Goal: Communication & Community: Answer question/provide support

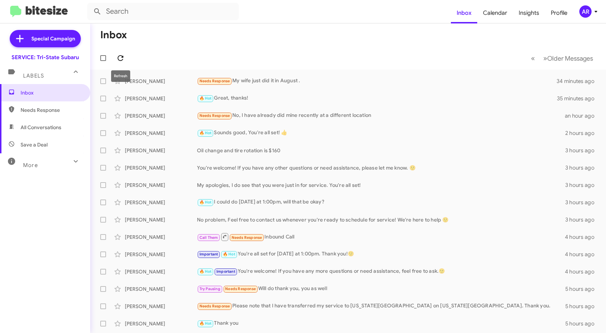
click at [124, 56] on icon at bounding box center [120, 58] width 9 height 9
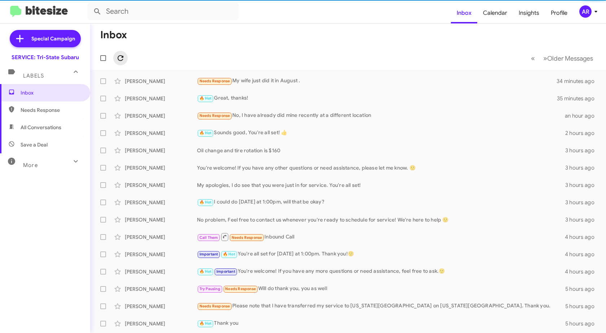
click at [124, 56] on icon at bounding box center [120, 58] width 9 height 9
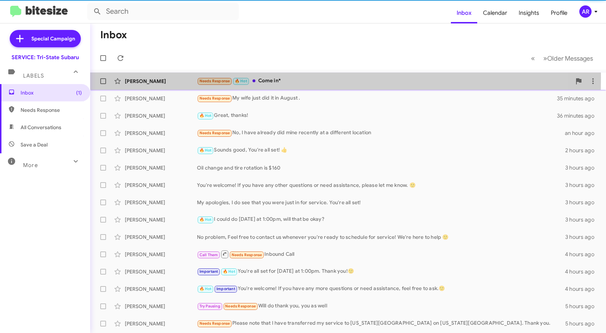
click at [172, 77] on div "[PERSON_NAME] Needs Response 🔥 Hot Come in* a few seconds ago" at bounding box center [348, 81] width 505 height 14
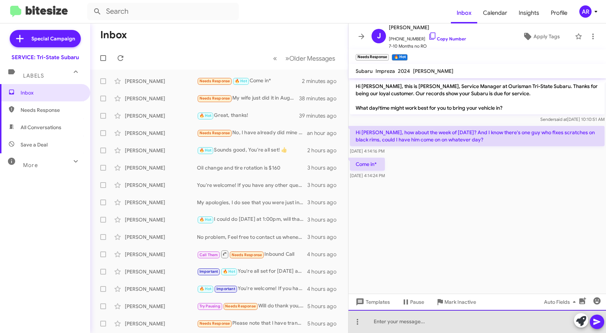
click at [422, 325] on div at bounding box center [478, 321] width 258 height 23
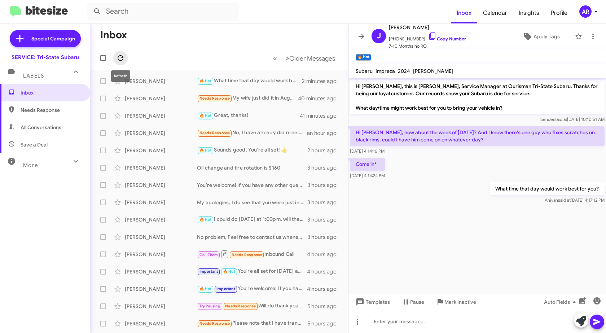
click at [118, 55] on icon at bounding box center [120, 58] width 9 height 9
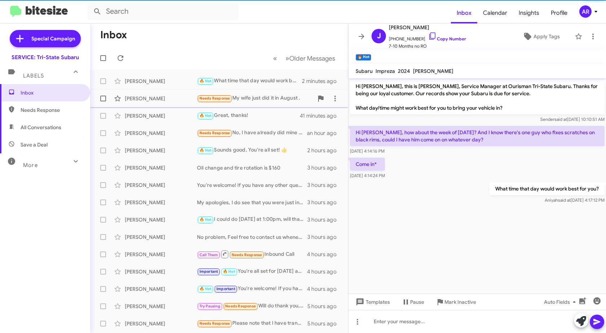
click at [148, 94] on div "[PERSON_NAME] Needs Response My wife just did it in August . 40 minutes ago" at bounding box center [219, 98] width 246 height 14
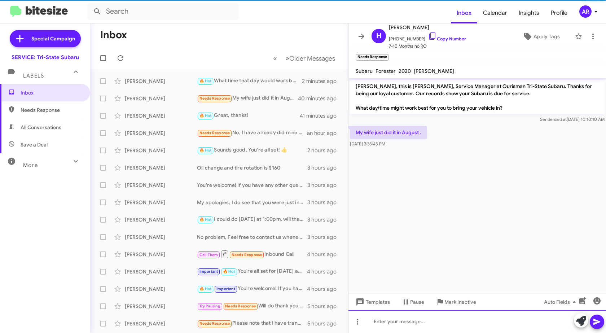
click at [501, 330] on div at bounding box center [478, 321] width 258 height 23
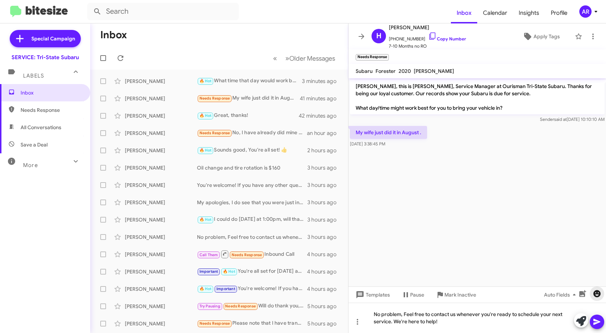
click at [603, 293] on span "button" at bounding box center [597, 293] width 14 height 9
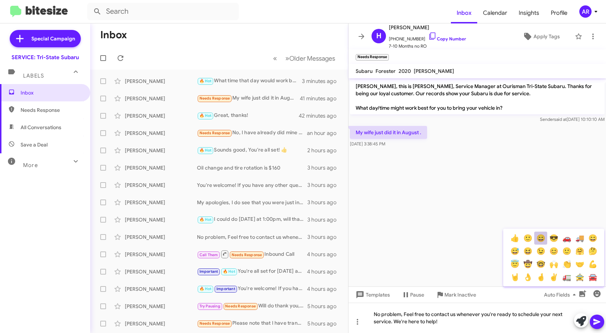
click at [541, 237] on button "😄" at bounding box center [540, 238] width 13 height 13
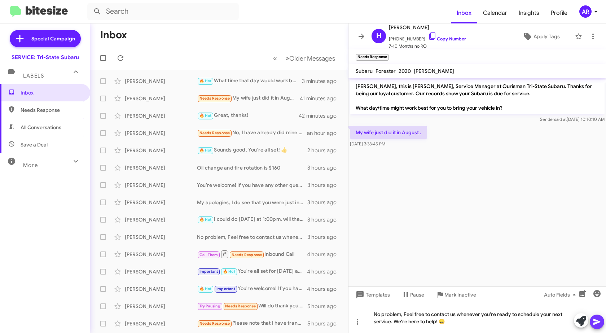
click at [601, 326] on span at bounding box center [597, 322] width 9 height 14
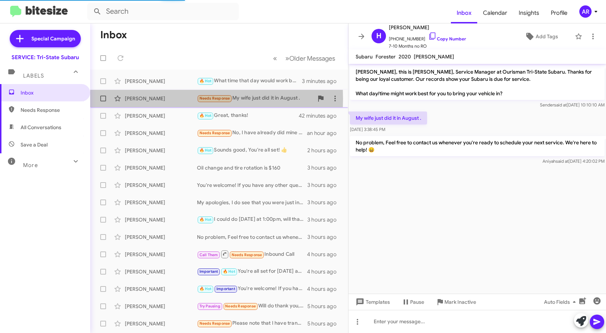
click at [159, 99] on div "[PERSON_NAME]" at bounding box center [161, 98] width 72 height 7
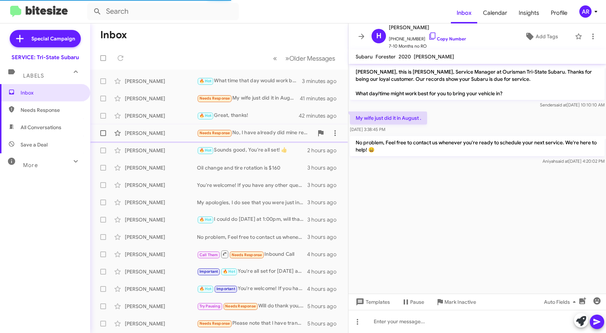
click at [154, 127] on div "[PERSON_NAME] Needs Response No, I have already did mine recently at a differen…" at bounding box center [219, 133] width 246 height 14
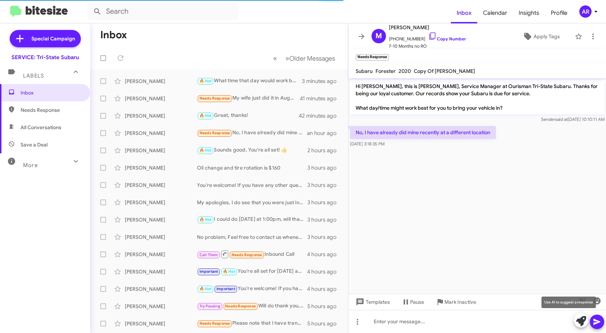
click at [582, 322] on icon at bounding box center [581, 321] width 10 height 10
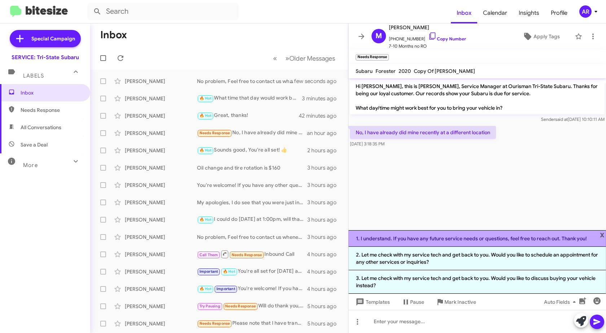
click at [542, 239] on li "1. I understand. If you have any future service needs or questions, feel free t…" at bounding box center [478, 238] width 258 height 17
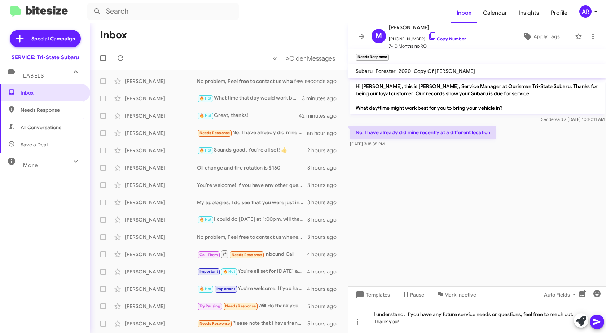
click at [535, 326] on div "I understand. If you have any future service needs or questions, feel free to r…" at bounding box center [478, 318] width 258 height 30
click at [603, 294] on span "button" at bounding box center [597, 293] width 14 height 9
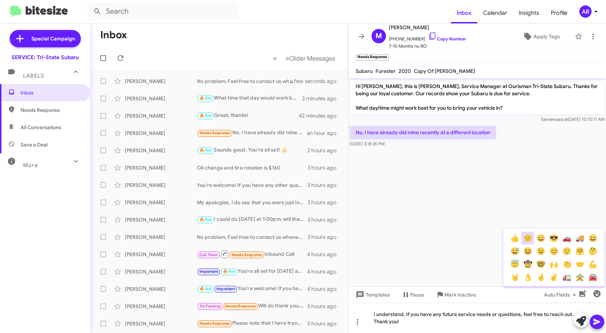
click at [526, 234] on button "🙂" at bounding box center [527, 238] width 13 height 13
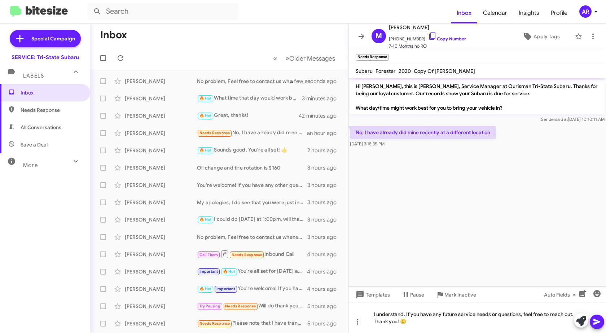
click at [597, 317] on span at bounding box center [597, 322] width 9 height 14
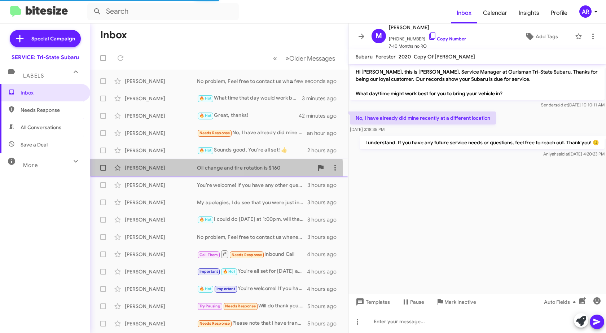
click at [156, 173] on div "[PERSON_NAME] Oil change and tire rotation is $160 3 hours ago" at bounding box center [219, 168] width 246 height 14
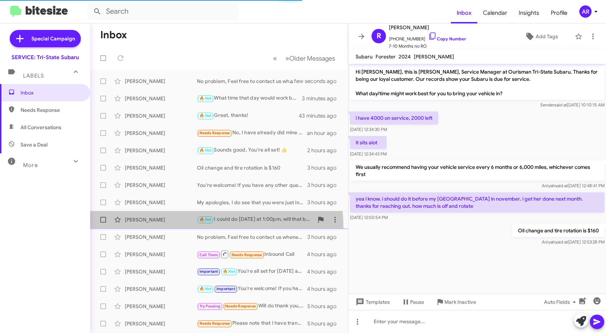
click at [170, 227] on span "[PERSON_NAME] 🔥 Hot I could do [DATE] at 1:00pm, will that be okay? 3 hours ago" at bounding box center [219, 219] width 258 height 17
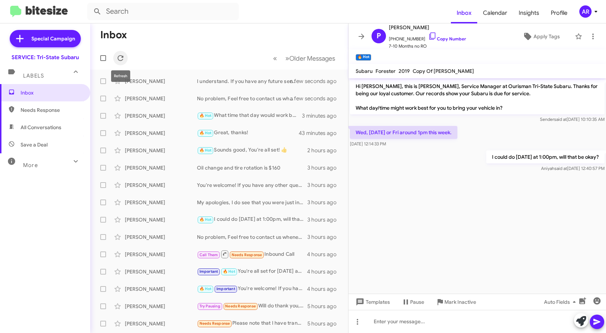
drag, startPoint x: 120, startPoint y: 57, endPoint x: 71, endPoint y: 102, distance: 66.2
click at [120, 57] on icon at bounding box center [120, 58] width 9 height 9
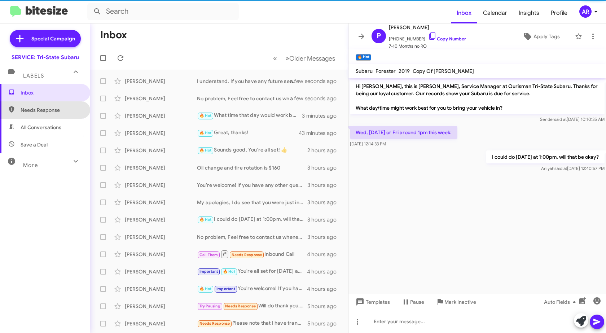
click at [62, 110] on span "Needs Response" at bounding box center [51, 109] width 61 height 7
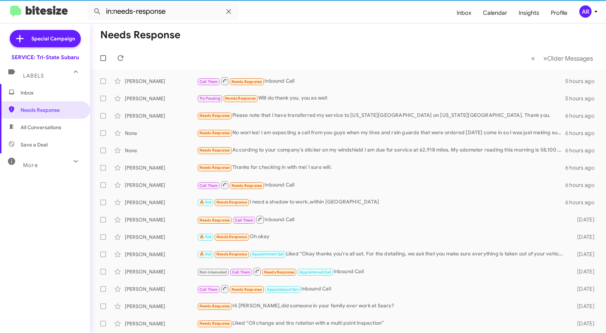
click at [61, 126] on span "All Conversations" at bounding box center [41, 127] width 41 height 7
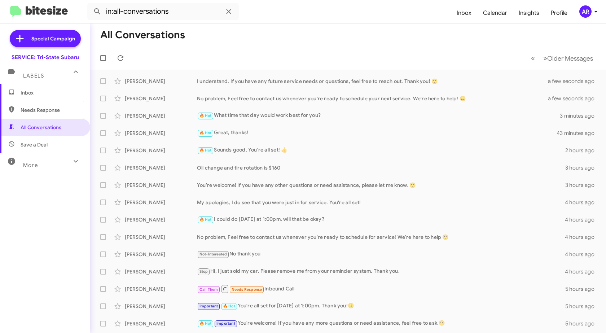
click at [60, 146] on span "Save a Deal" at bounding box center [45, 144] width 90 height 17
type input "in:not-interested"
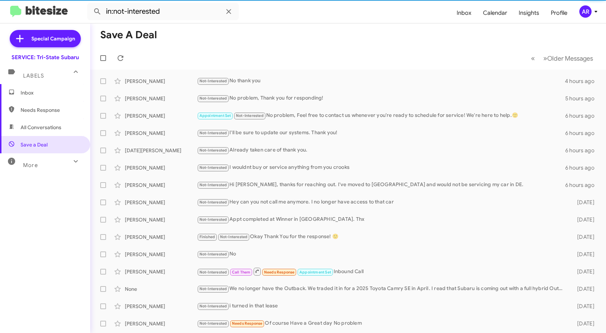
click at [52, 91] on span "Inbox" at bounding box center [51, 92] width 61 height 7
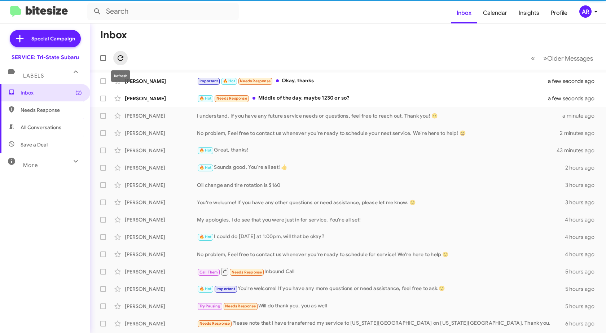
click at [119, 56] on icon at bounding box center [121, 58] width 6 height 6
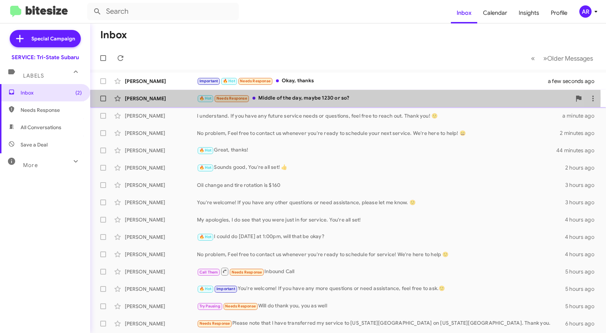
click at [180, 99] on div "[PERSON_NAME]" at bounding box center [161, 98] width 72 height 7
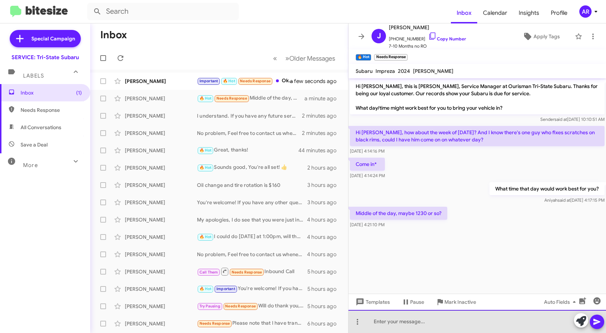
click at [448, 312] on div at bounding box center [478, 321] width 258 height 23
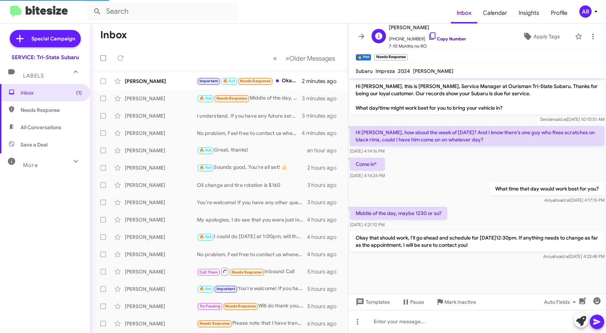
click at [428, 38] on icon at bounding box center [432, 36] width 9 height 9
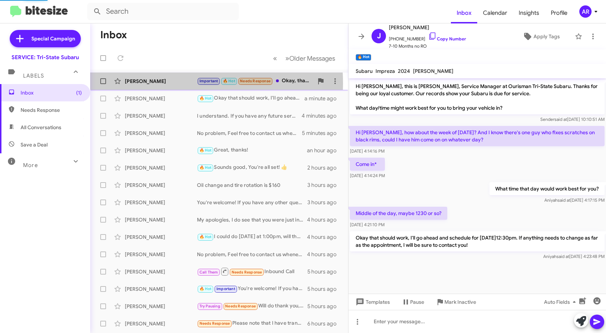
click at [149, 84] on div "[PERSON_NAME]" at bounding box center [161, 81] width 72 height 7
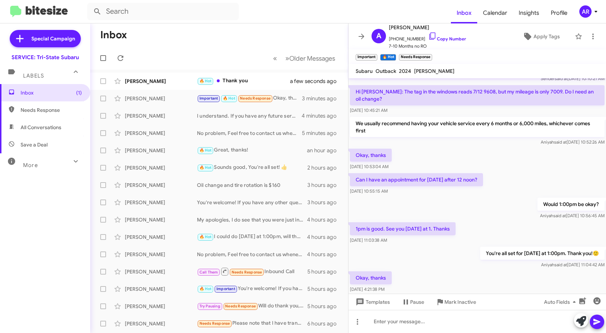
scroll to position [51, 0]
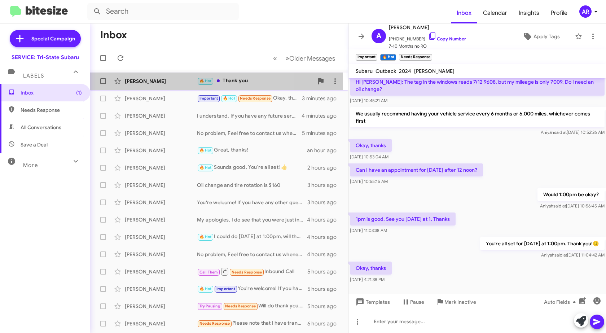
click at [135, 84] on div "[PERSON_NAME]" at bounding box center [161, 81] width 72 height 7
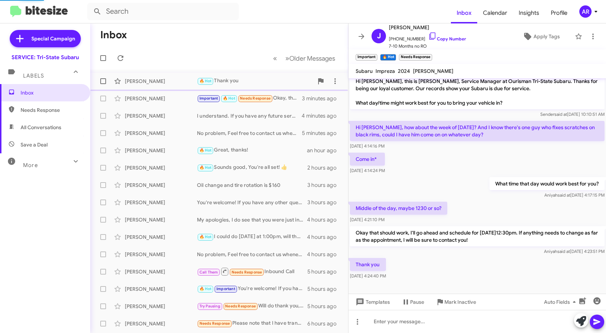
scroll to position [5, 0]
click at [580, 318] on icon at bounding box center [581, 321] width 10 height 10
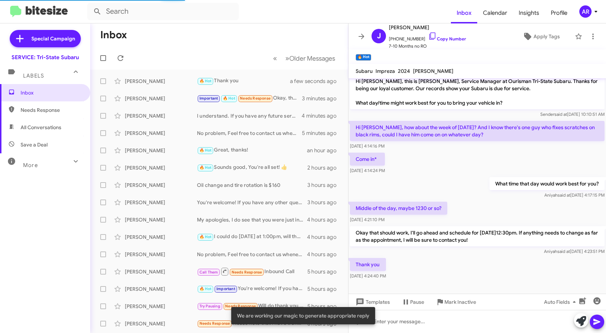
scroll to position [51, 0]
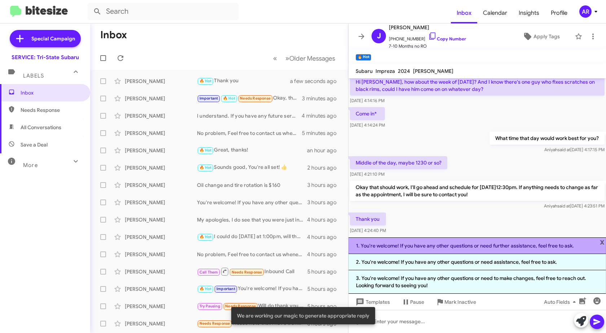
click at [512, 248] on li "1. You're welcome! If you have any other questions or need further assistance, …" at bounding box center [478, 245] width 258 height 17
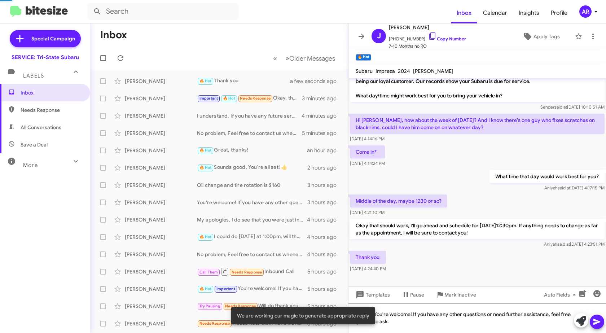
scroll to position [12, 0]
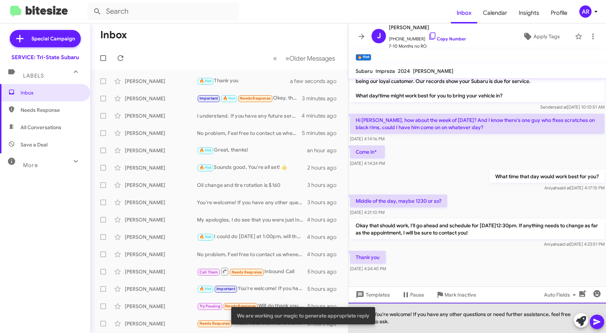
click at [506, 326] on div "You're welcome! If you have any other questions or need further assistance, fee…" at bounding box center [478, 318] width 258 height 30
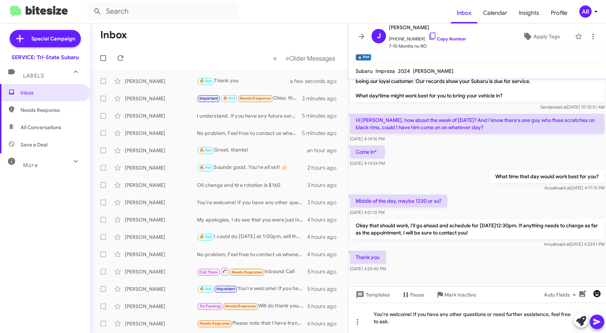
click at [602, 294] on span "button" at bounding box center [597, 293] width 14 height 9
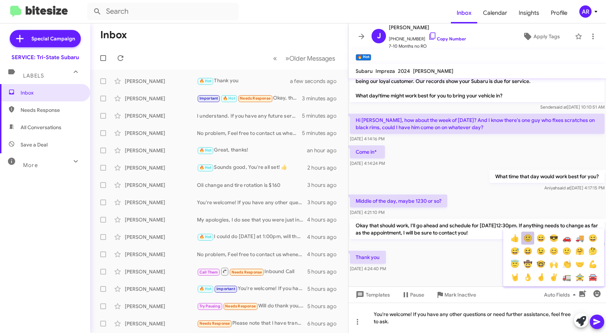
click at [530, 238] on button "🙂" at bounding box center [527, 238] width 13 height 13
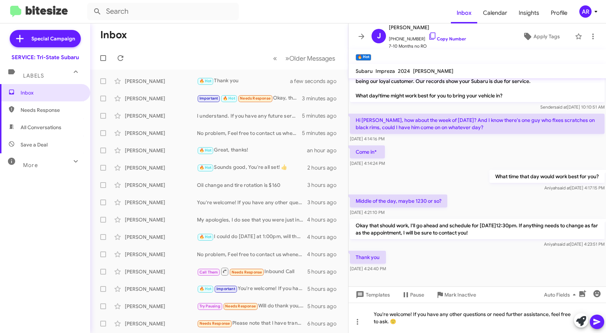
click at [591, 319] on button at bounding box center [597, 322] width 14 height 14
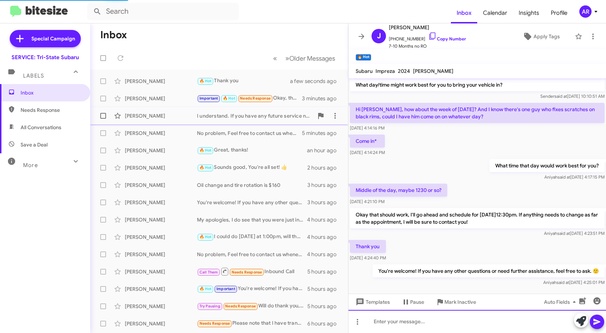
scroll to position [31, 0]
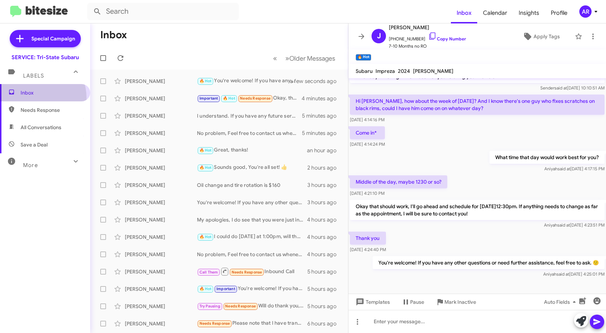
click at [27, 99] on span "Inbox" at bounding box center [45, 92] width 90 height 17
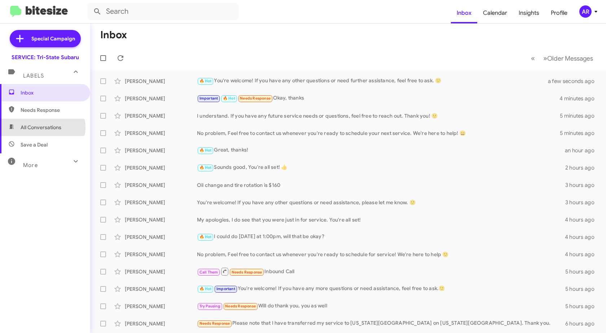
click at [41, 127] on span "All Conversations" at bounding box center [41, 127] width 41 height 7
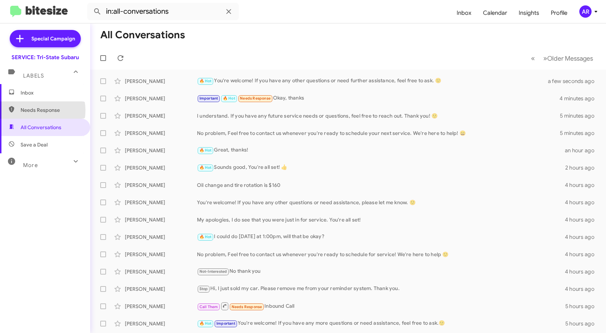
click at [33, 110] on span "Needs Response" at bounding box center [51, 109] width 61 height 7
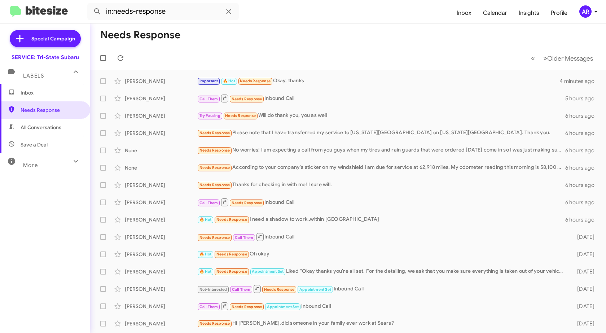
click at [44, 145] on span "Save a Deal" at bounding box center [34, 144] width 27 height 7
type input "in:not-interested"
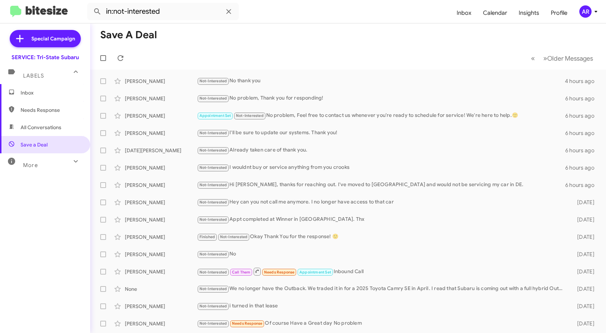
click at [40, 93] on span "Inbox" at bounding box center [51, 92] width 61 height 7
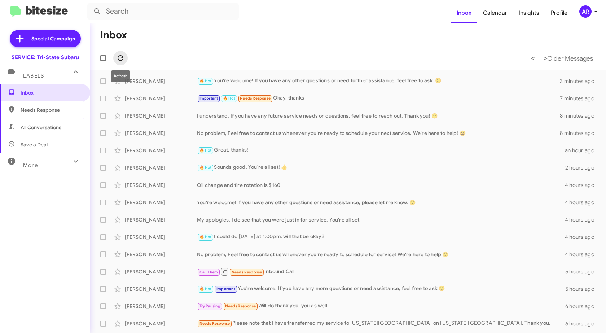
click at [117, 56] on icon at bounding box center [120, 58] width 9 height 9
click at [60, 95] on span "Inbox" at bounding box center [51, 92] width 61 height 7
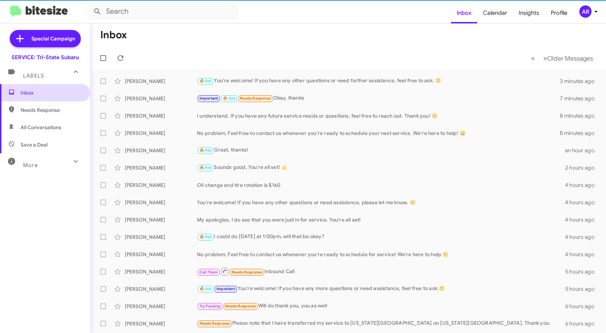
click at [60, 95] on span "Inbox" at bounding box center [51, 92] width 61 height 7
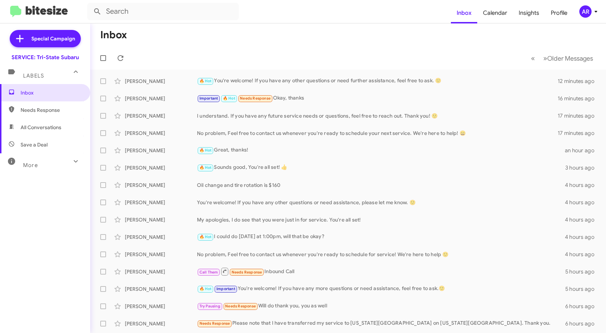
click at [121, 51] on mat-toolbar-row "« Previous » Next Older Messages" at bounding box center [348, 58] width 516 height 23
click at [123, 57] on icon at bounding box center [121, 58] width 6 height 6
click at [60, 111] on span "Needs Response" at bounding box center [51, 109] width 61 height 7
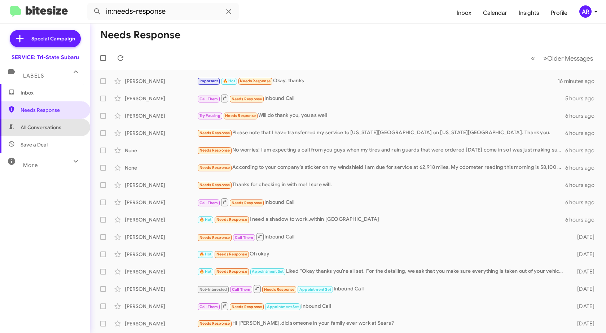
click at [59, 128] on span "All Conversations" at bounding box center [41, 127] width 41 height 7
type input "in:all-conversations"
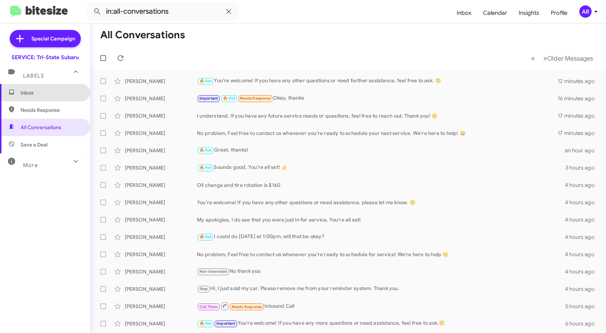
click at [57, 92] on span "Inbox" at bounding box center [51, 92] width 61 height 7
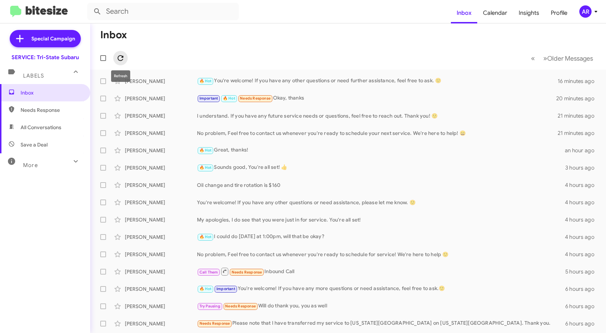
click at [123, 56] on icon at bounding box center [121, 58] width 6 height 6
click at [48, 105] on span "Needs Response" at bounding box center [45, 109] width 90 height 17
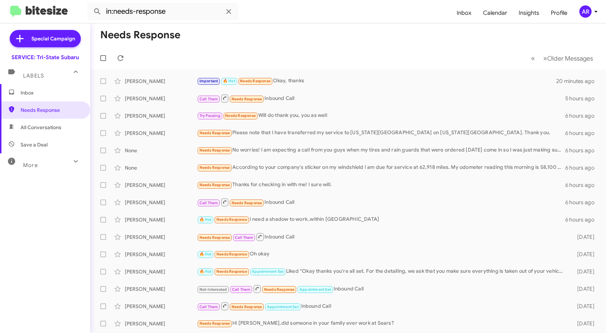
click at [59, 125] on span "All Conversations" at bounding box center [41, 127] width 41 height 7
type input "in:all-conversations"
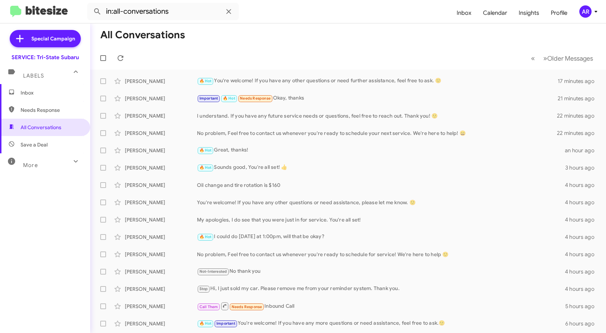
click at [41, 98] on span "Inbox" at bounding box center [45, 92] width 90 height 17
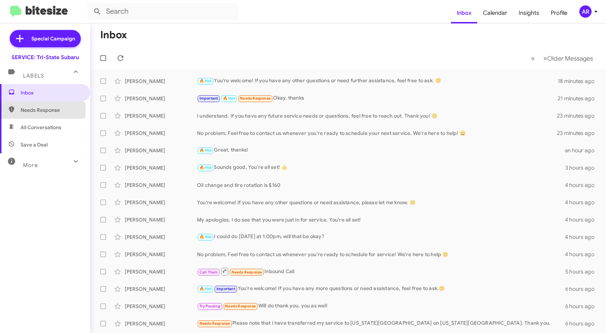
click at [40, 110] on span "Needs Response" at bounding box center [51, 109] width 61 height 7
type input "in:needs-response"
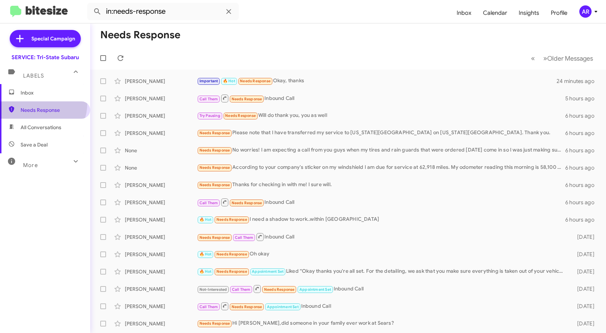
click at [39, 104] on span "Needs Response" at bounding box center [45, 109] width 90 height 17
click at [41, 93] on span "Inbox" at bounding box center [51, 92] width 61 height 7
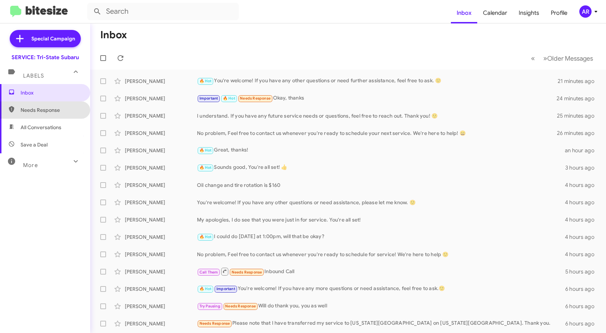
click at [55, 108] on span "Needs Response" at bounding box center [51, 109] width 61 height 7
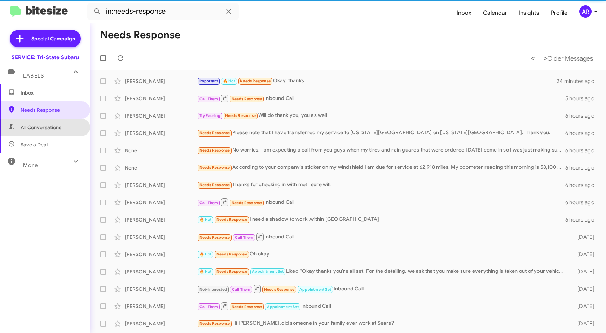
click at [50, 126] on span "All Conversations" at bounding box center [41, 127] width 41 height 7
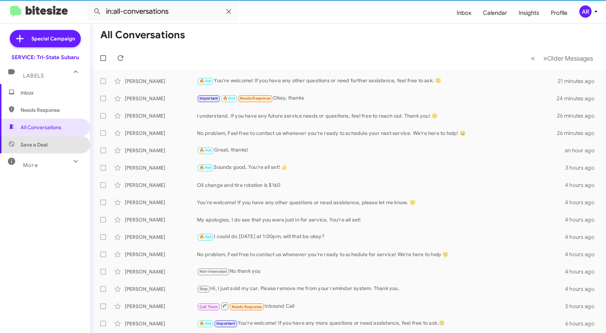
click at [50, 143] on span "Save a Deal" at bounding box center [45, 144] width 90 height 17
type input "in:not-interested"
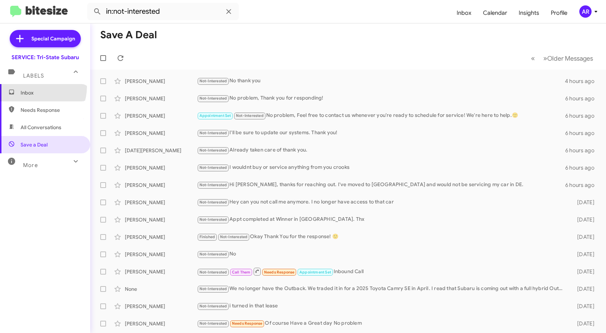
click at [36, 87] on span "Inbox" at bounding box center [45, 92] width 90 height 17
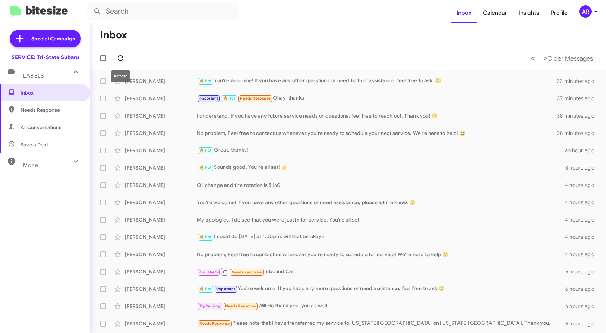
click at [122, 59] on icon at bounding box center [120, 58] width 9 height 9
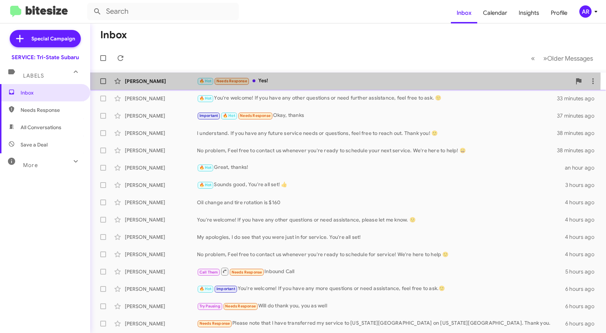
click at [176, 78] on div "[PERSON_NAME]" at bounding box center [161, 81] width 72 height 7
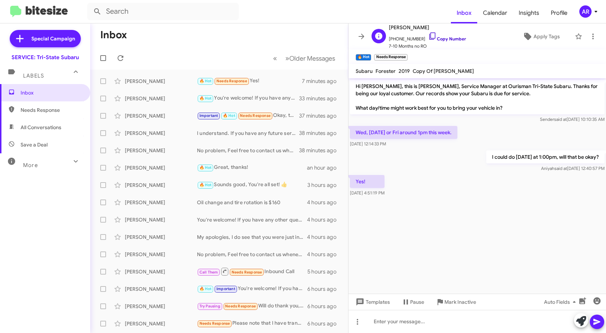
click at [429, 36] on icon at bounding box center [432, 35] width 6 height 7
click at [440, 322] on div at bounding box center [478, 321] width 258 height 23
click at [601, 297] on icon "button" at bounding box center [597, 301] width 9 height 9
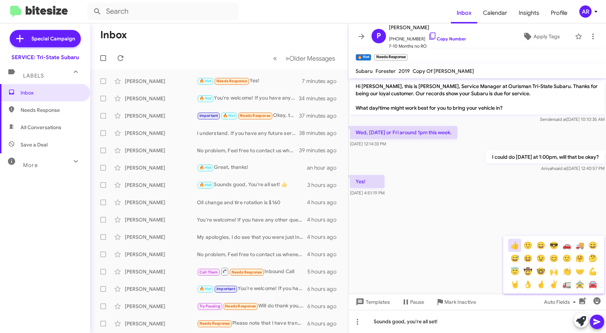
click at [519, 245] on button "👍" at bounding box center [514, 245] width 13 height 13
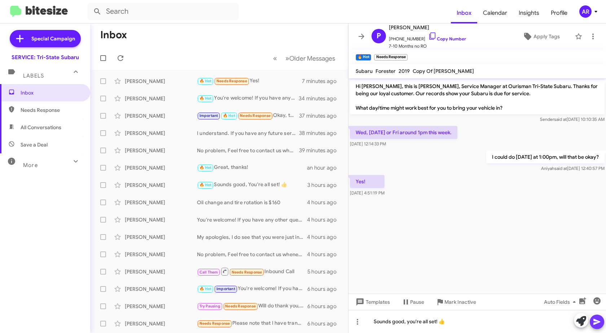
click at [601, 318] on icon at bounding box center [597, 322] width 9 height 9
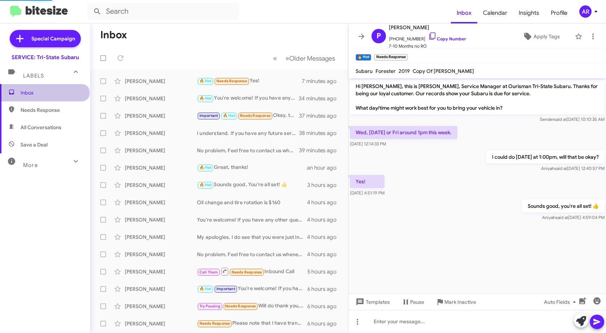
click at [44, 94] on span "Inbox" at bounding box center [51, 92] width 61 height 7
